Goal: Task Accomplishment & Management: Manage account settings

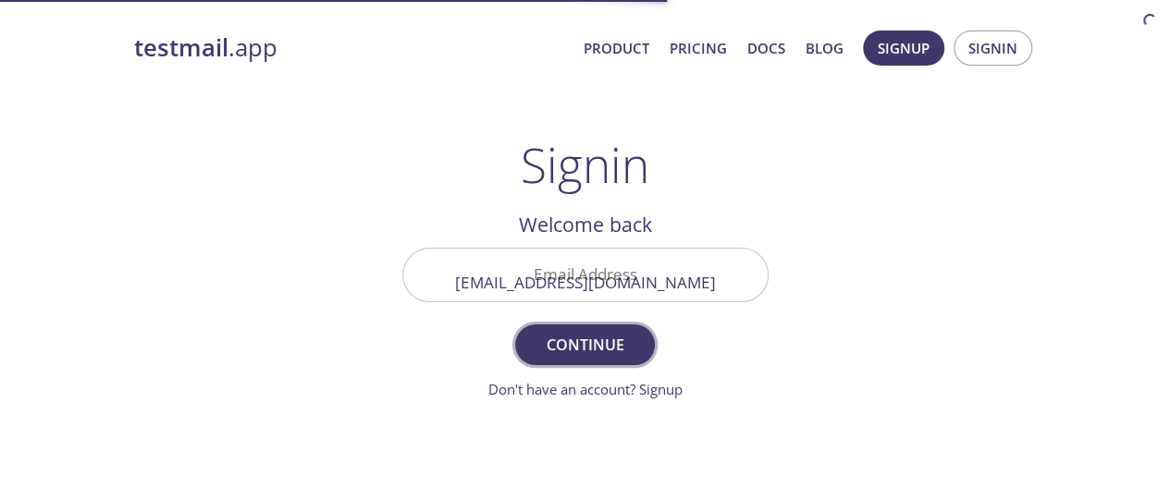
type input "[EMAIL_ADDRESS][DOMAIN_NAME]"
click at [584, 344] on span "Continue" at bounding box center [584, 345] width 98 height 26
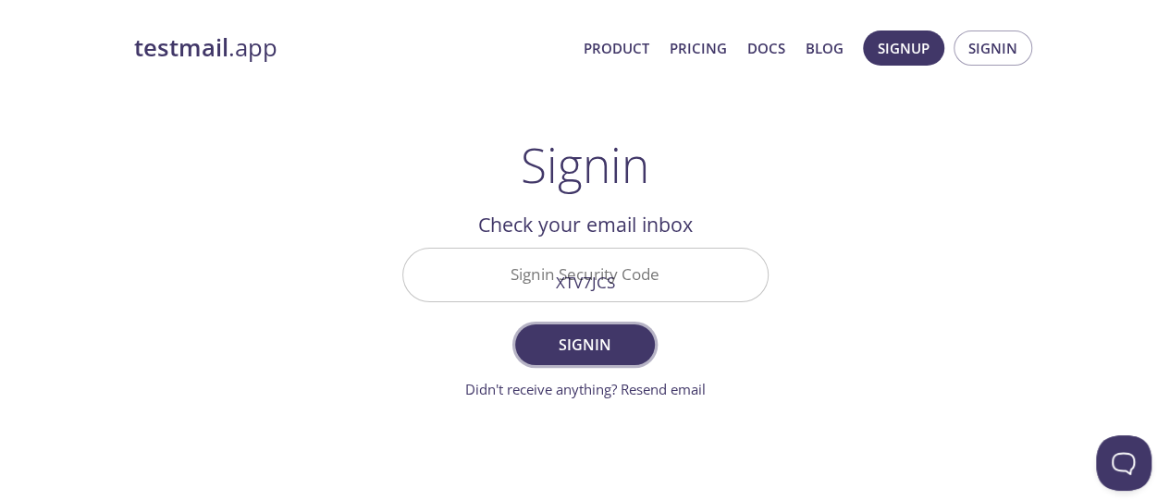
type input "XTV7JCS"
click at [584, 344] on span "Signin" at bounding box center [584, 345] width 98 height 26
